Goal: Information Seeking & Learning: Learn about a topic

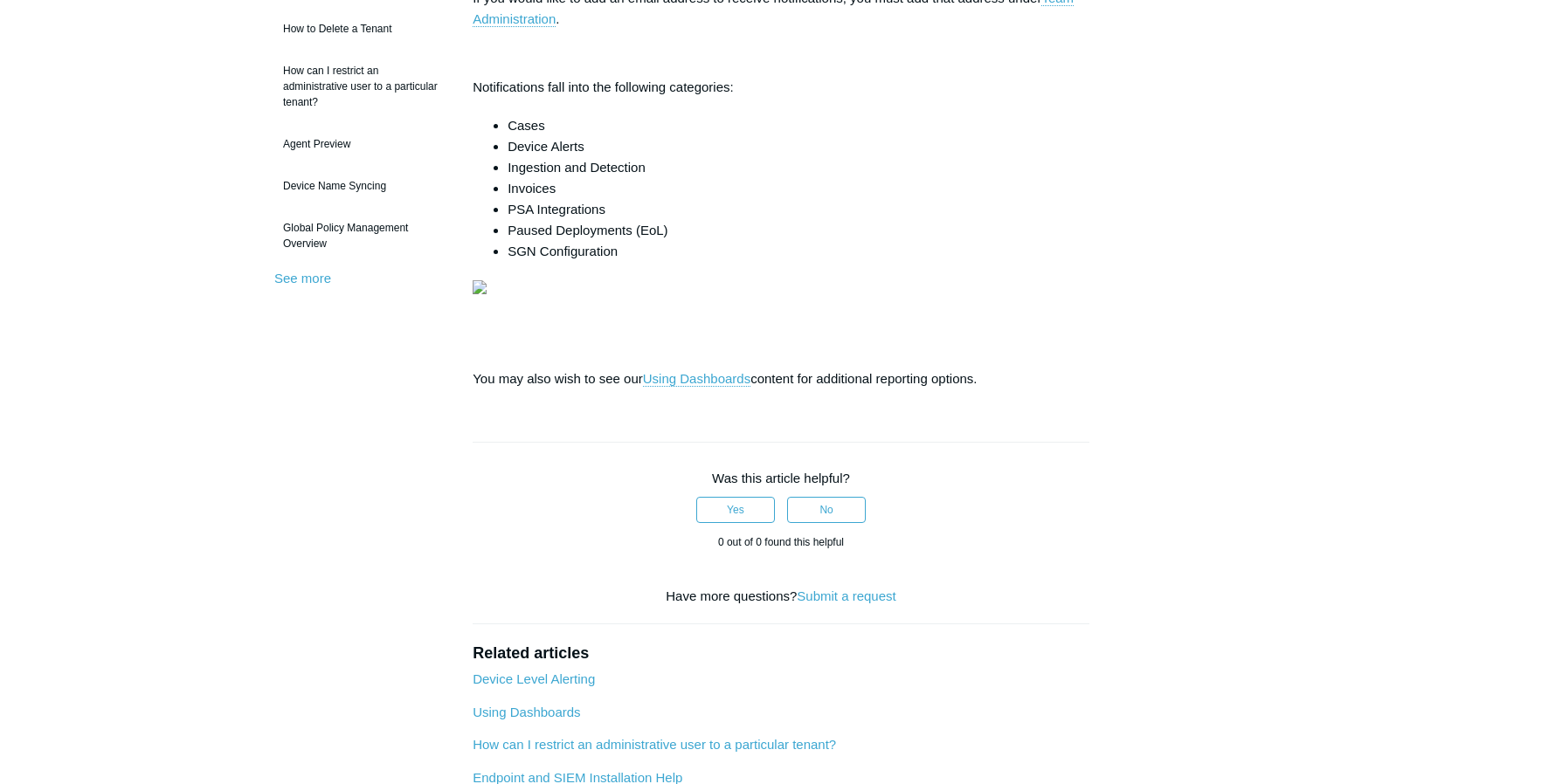
scroll to position [349, 0]
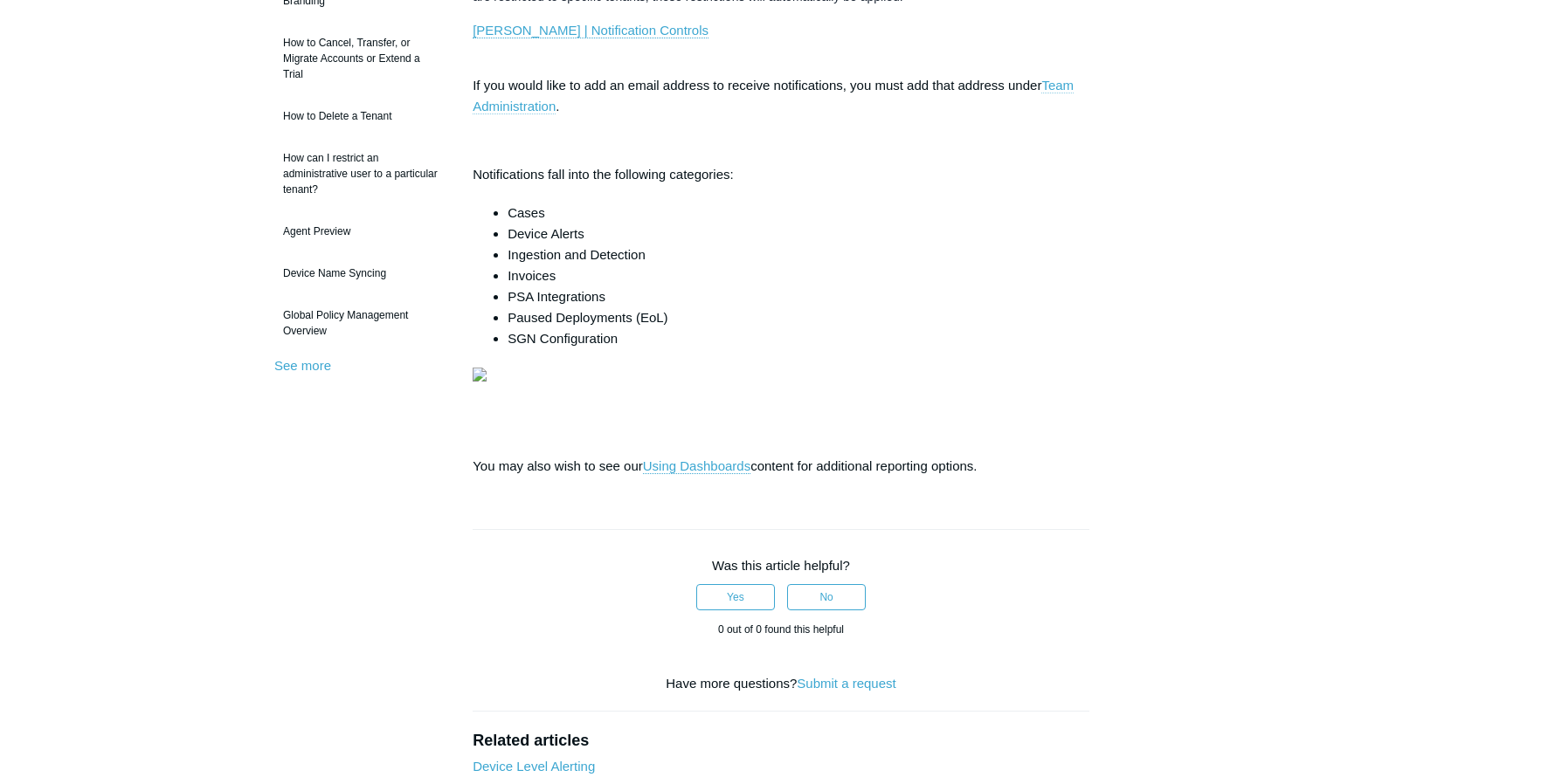
click at [524, 114] on link "Team Administration" at bounding box center [773, 96] width 601 height 36
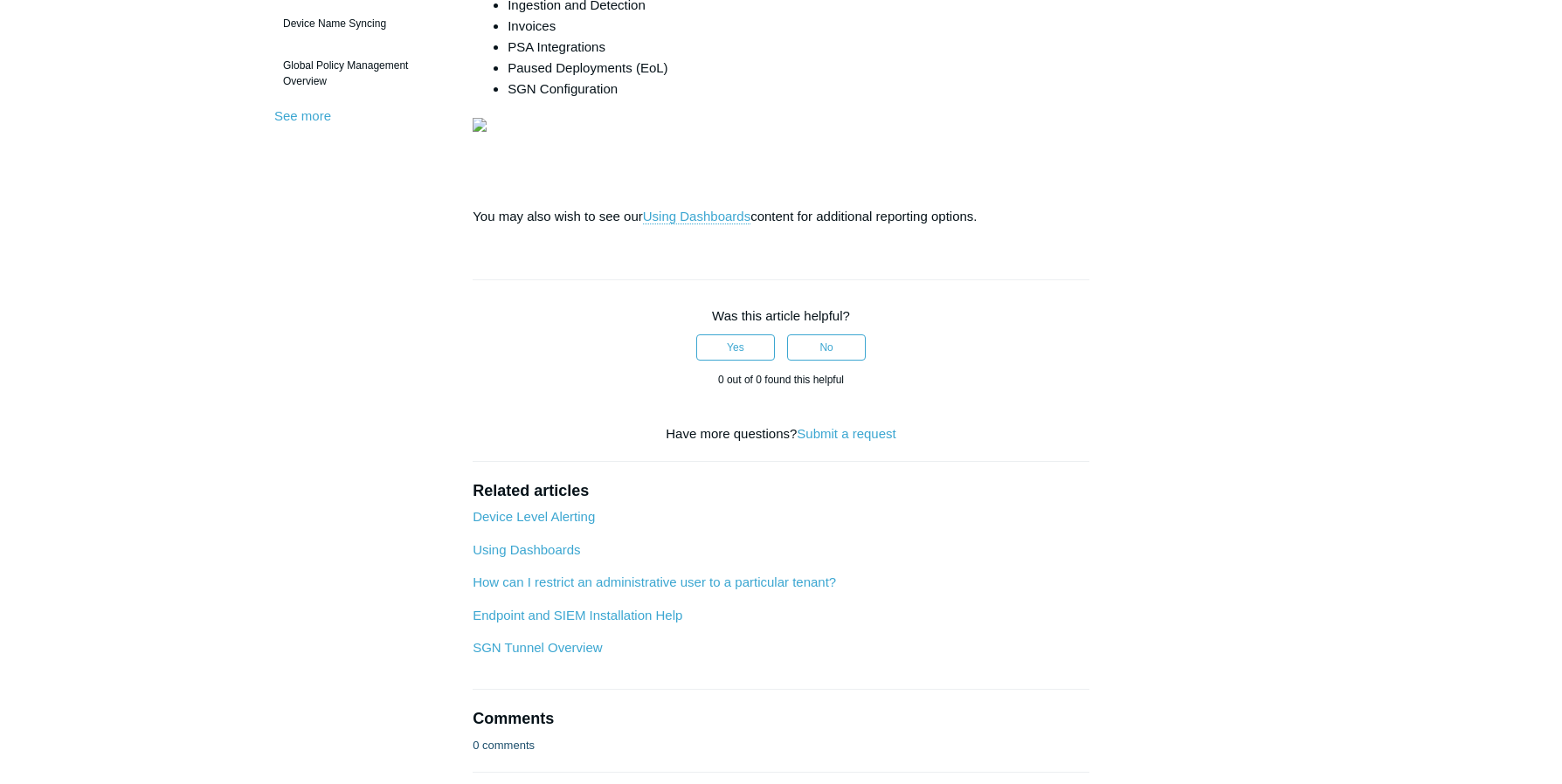
scroll to position [611, 0]
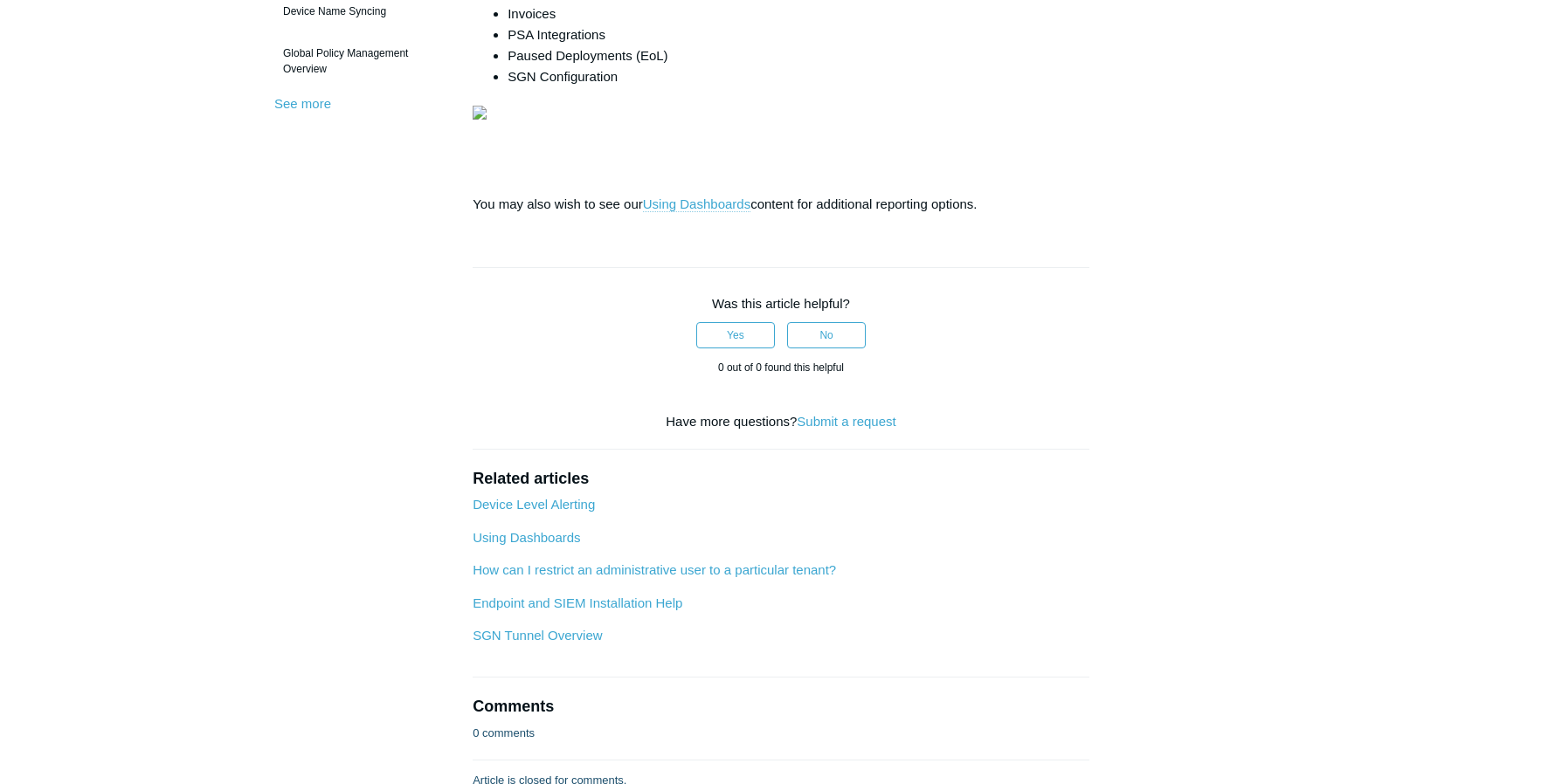
click at [704, 212] on link "Using Dashboards" at bounding box center [697, 204] width 108 height 16
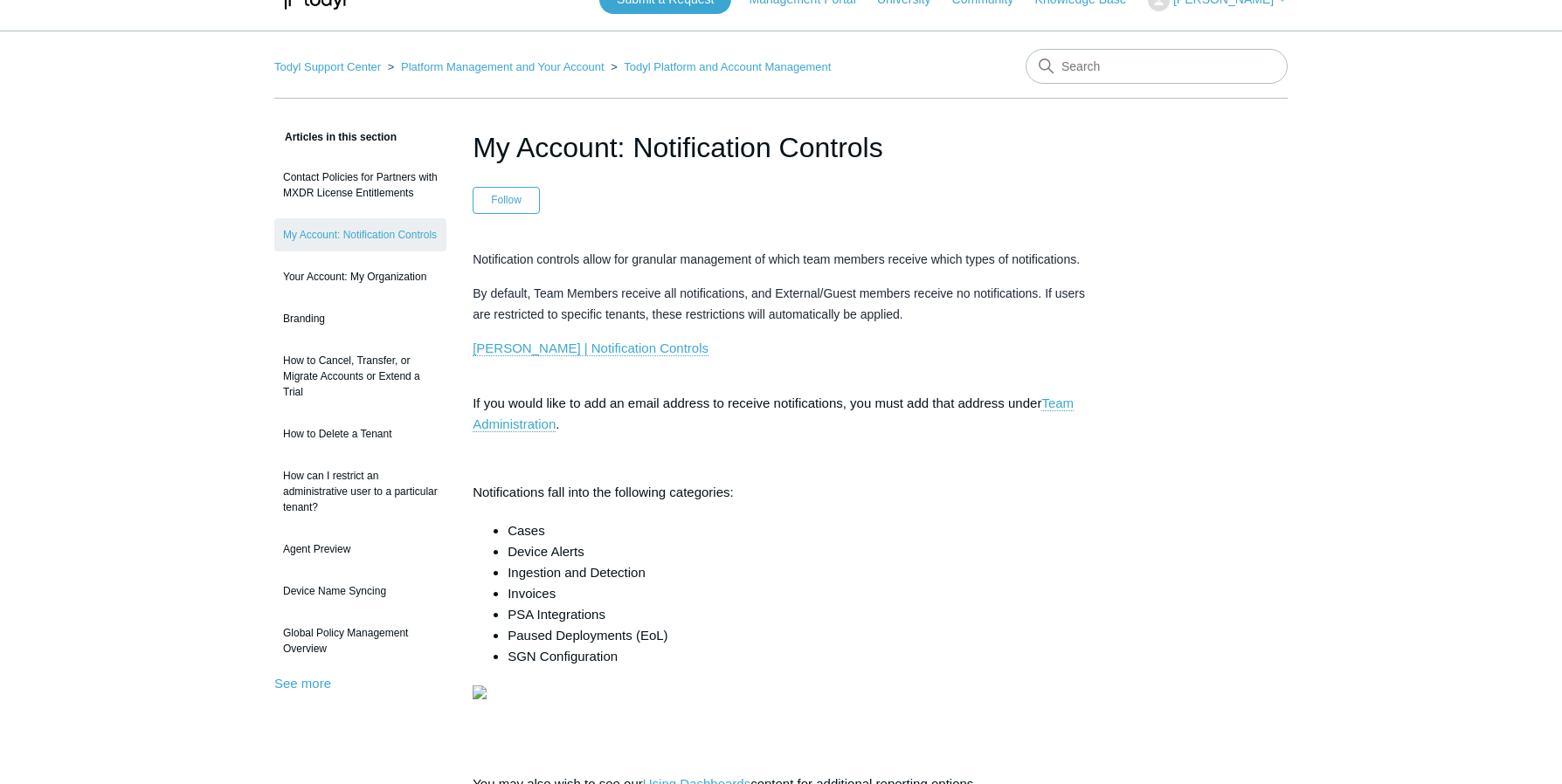
scroll to position [0, 0]
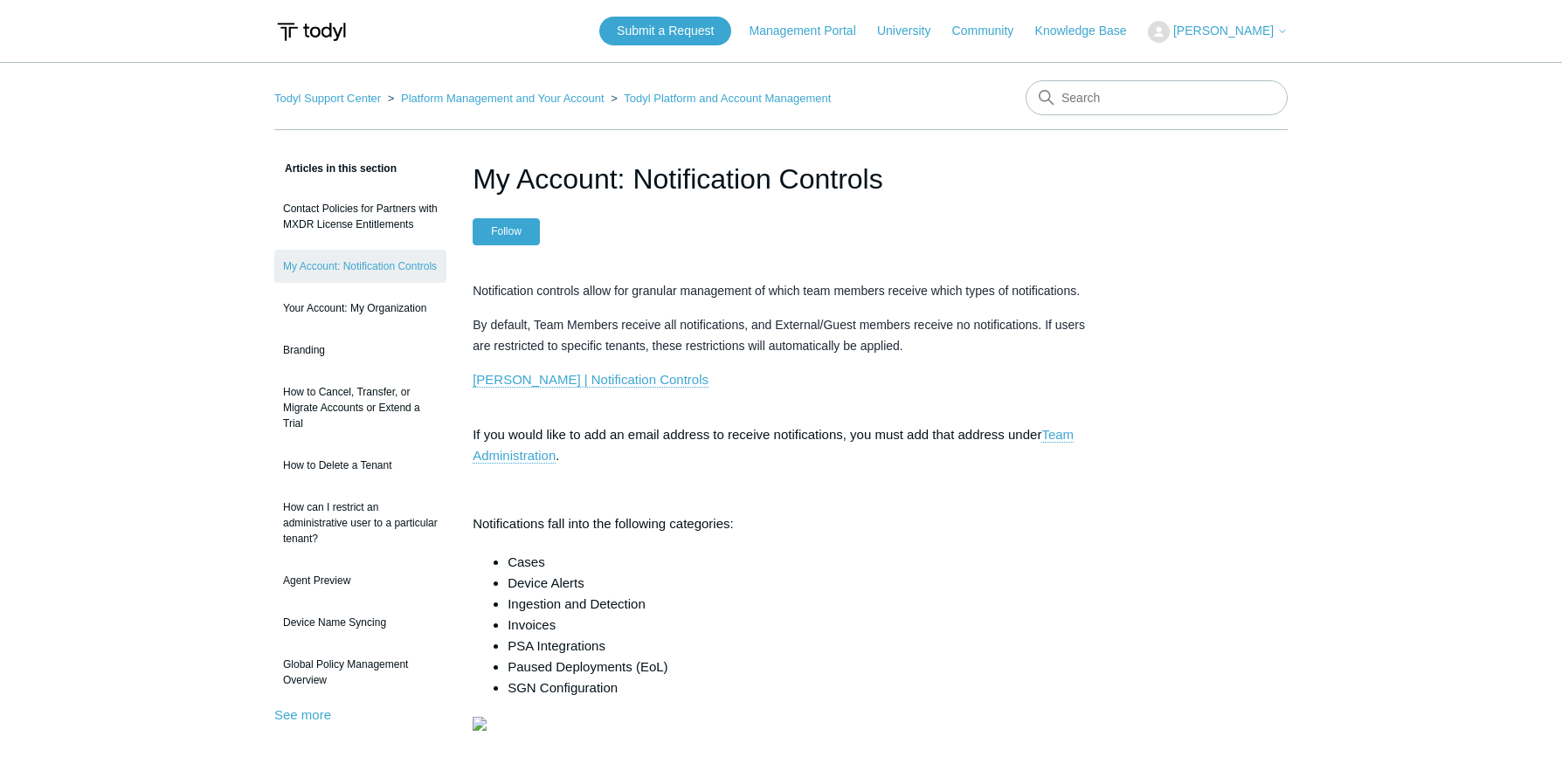
click at [508, 233] on button "Follow" at bounding box center [506, 231] width 67 height 27
click at [508, 233] on button "Unfollow" at bounding box center [511, 231] width 77 height 27
click at [542, 463] on link "Team Administration" at bounding box center [773, 445] width 601 height 36
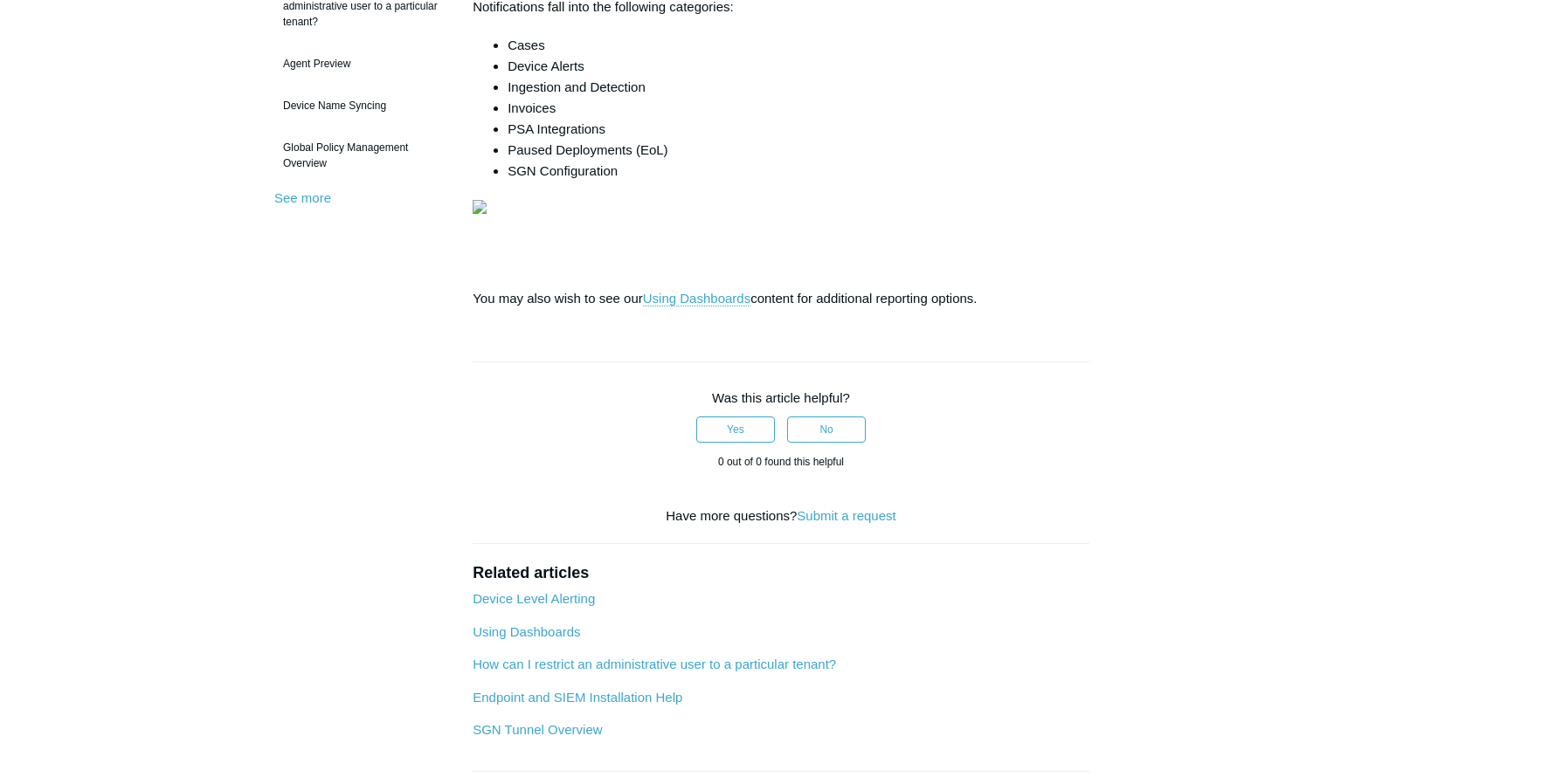
scroll to position [611, 0]
